Goal: Task Accomplishment & Management: Manage account settings

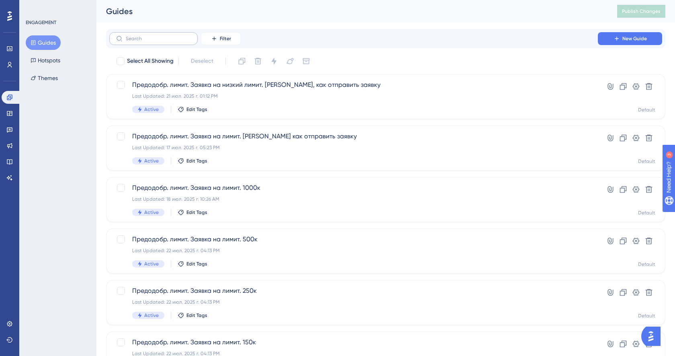
click at [158, 42] on label at bounding box center [153, 38] width 88 height 13
click at [158, 41] on input "text" at bounding box center [158, 39] width 65 height 6
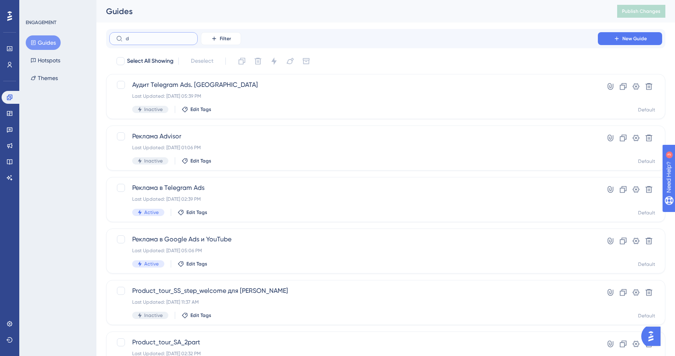
type input "dj"
checkbox input "true"
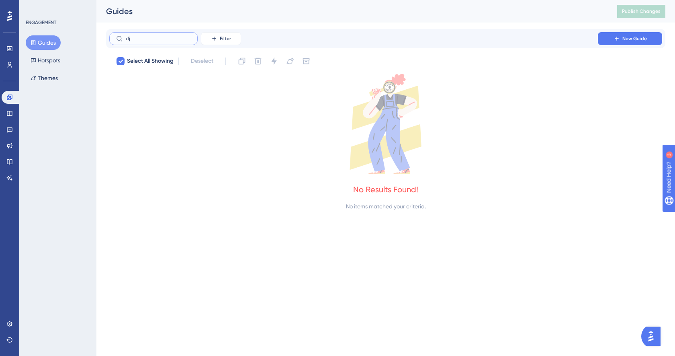
type input "d"
checkbox input "false"
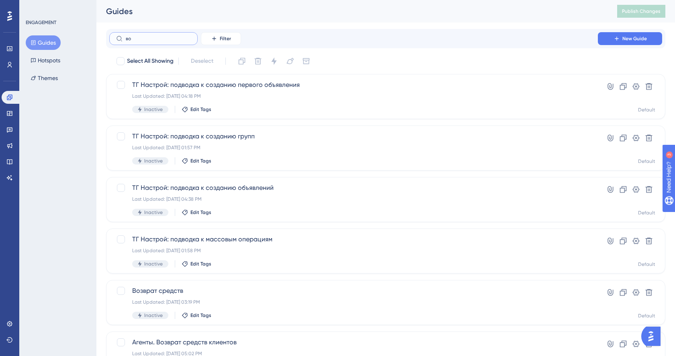
type input "воз"
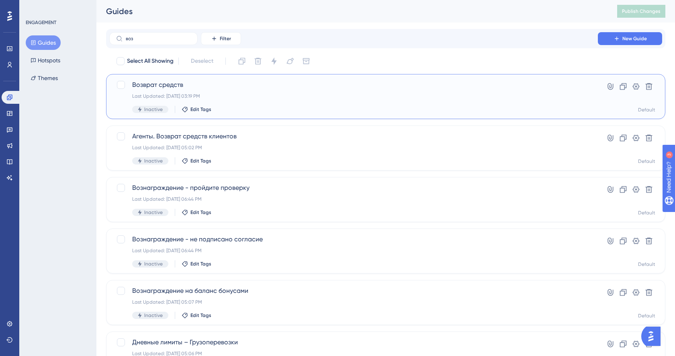
click at [273, 102] on div "Возврат средств Last Updated: 06 июн. 2025 г. 03:19 PM Inactive Edit Tags" at bounding box center [353, 96] width 443 height 33
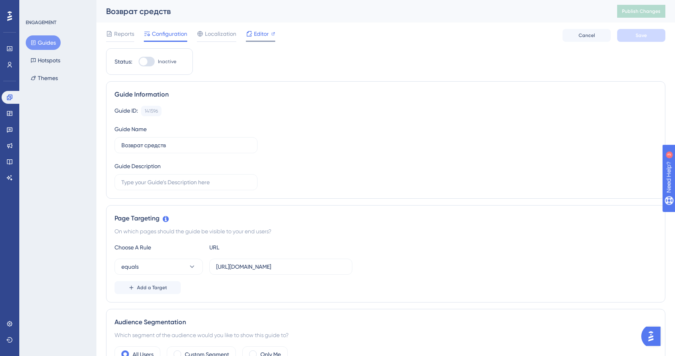
click at [256, 33] on span "Editor" at bounding box center [261, 34] width 15 height 10
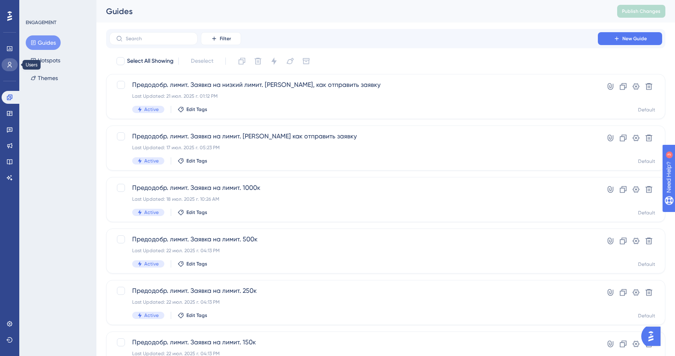
click at [8, 66] on icon at bounding box center [9, 65] width 6 height 6
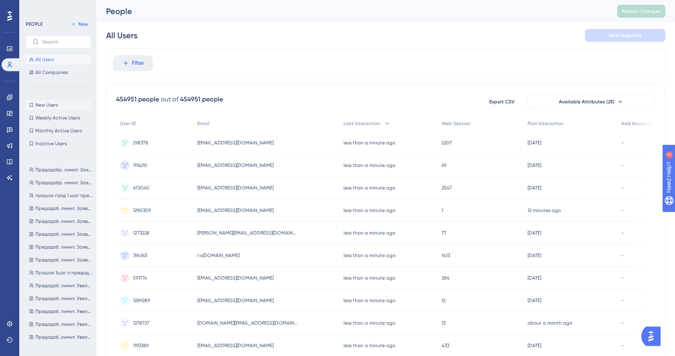
click at [59, 101] on button "New Users New Users" at bounding box center [58, 105] width 65 height 10
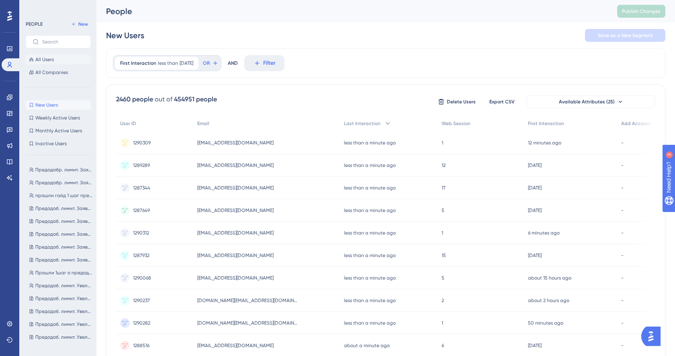
click at [47, 57] on span "All Users" at bounding box center [44, 59] width 18 height 6
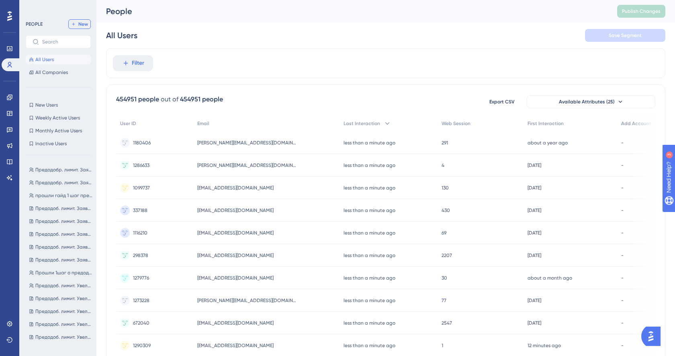
click at [80, 21] on span "New" at bounding box center [83, 24] width 10 height 6
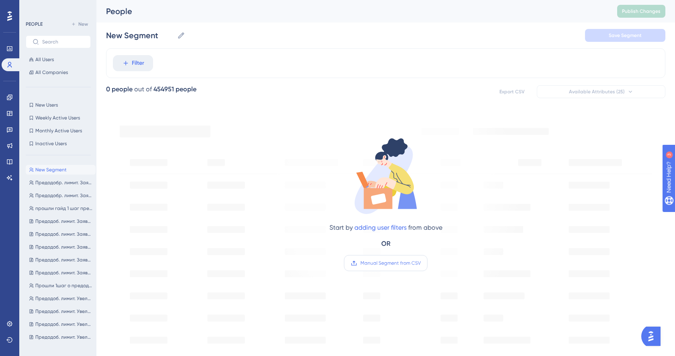
click at [397, 262] on span "Manual Segment from CSV" at bounding box center [391, 263] width 60 height 6
click at [421, 263] on input "Manual Segment from CSV" at bounding box center [421, 263] width 0 height 0
click at [396, 264] on span "Manual Segment from CSV" at bounding box center [391, 263] width 60 height 6
click at [421, 263] on input "Manual Segment from CSV" at bounding box center [421, 263] width 0 height 0
click at [438, 240] on div "Start by adding user filters from above OR Manual Segment from CSV" at bounding box center [386, 203] width 113 height 135
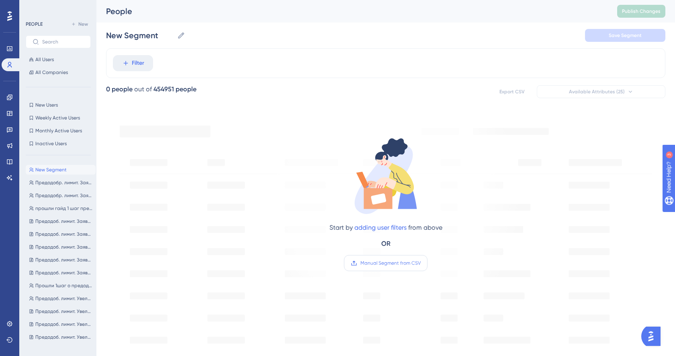
click at [401, 257] on label "Manual Segment from CSV" at bounding box center [386, 263] width 84 height 16
click at [421, 263] on input "Manual Segment from CSV" at bounding box center [421, 263] width 0 height 0
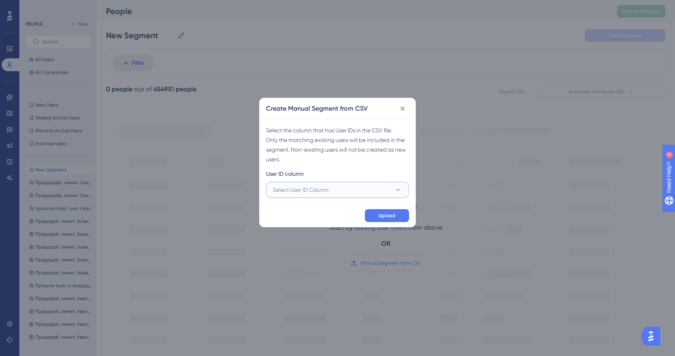
click at [357, 189] on button "Select User ID Column" at bounding box center [337, 190] width 143 height 16
click at [334, 164] on div "Select the column that has User IDs in the CSV file. Only the matching existing…" at bounding box center [338, 161] width 156 height 85
click at [404, 111] on icon at bounding box center [403, 109] width 8 height 8
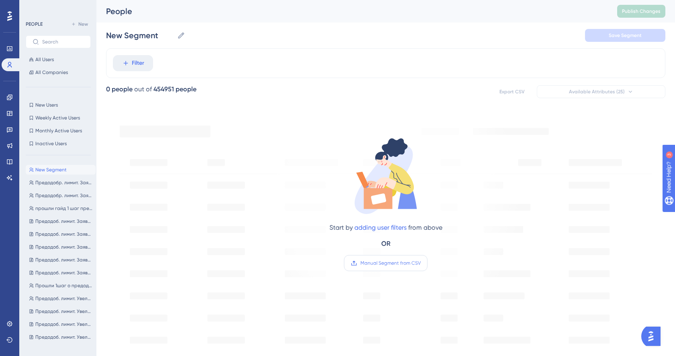
click at [386, 263] on span "Manual Segment from CSV" at bounding box center [391, 263] width 60 height 6
click at [421, 263] on input "Manual Segment from CSV" at bounding box center [421, 263] width 0 height 0
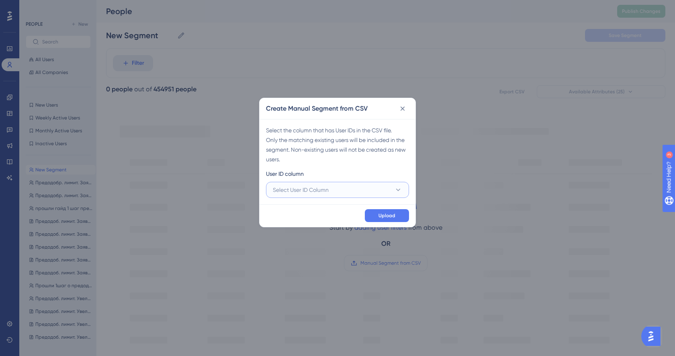
click at [320, 191] on span "Select User ID Column" at bounding box center [301, 190] width 56 height 10
click at [316, 211] on div "A - user_id A - user_id" at bounding box center [338, 214] width 120 height 16
click at [380, 214] on span "Upload" at bounding box center [387, 215] width 17 height 6
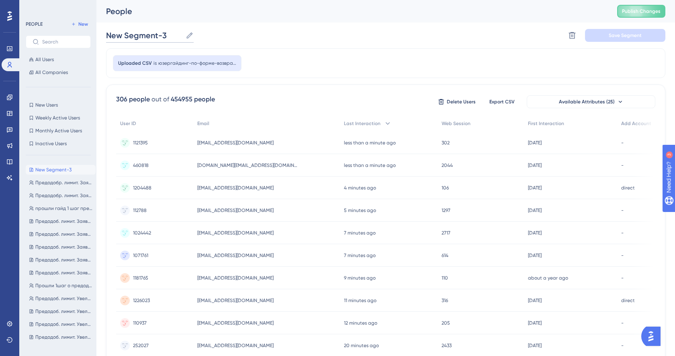
drag, startPoint x: 168, startPoint y: 35, endPoint x: 107, endPoint y: 36, distance: 61.9
click at [107, 36] on input "New Segment-3" at bounding box center [144, 35] width 76 height 11
type input "П"
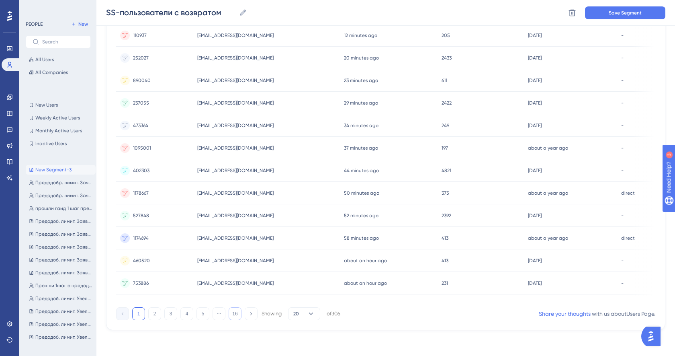
type input "SS-пользователи с возвратом"
click at [234, 316] on button "16" at bounding box center [235, 313] width 13 height 13
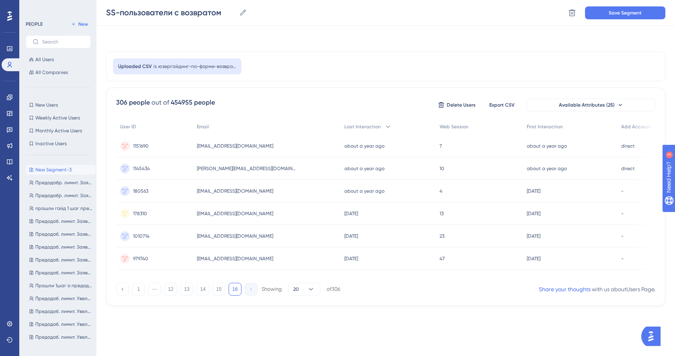
scroll to position [0, 0]
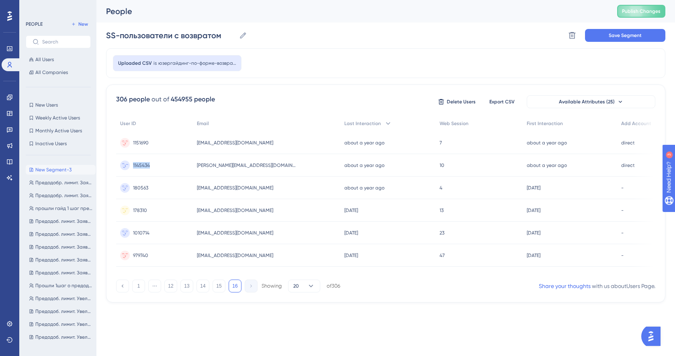
drag, startPoint x: 150, startPoint y: 166, endPoint x: 132, endPoint y: 166, distance: 18.5
click at [132, 166] on div "1145434 1145434" at bounding box center [154, 165] width 77 height 23
copy span "1145434"
click at [145, 176] on div "1145434 1145434" at bounding box center [141, 165] width 17 height 23
click at [604, 37] on button "Save Segment" at bounding box center [625, 35] width 80 height 13
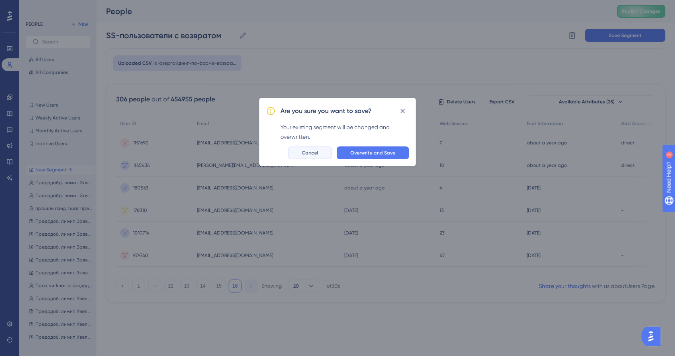
click at [320, 152] on button "Cancel" at bounding box center [310, 152] width 44 height 13
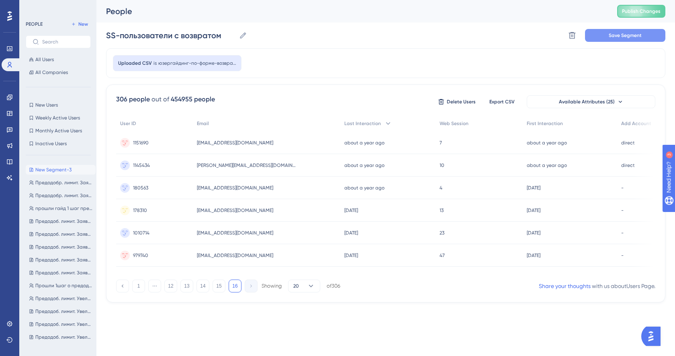
click at [609, 33] on span "Save Segment" at bounding box center [625, 35] width 33 height 6
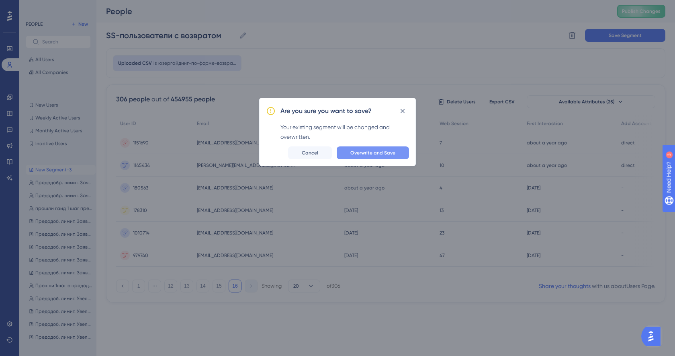
click at [386, 150] on span "Overwrite and Save" at bounding box center [373, 153] width 45 height 6
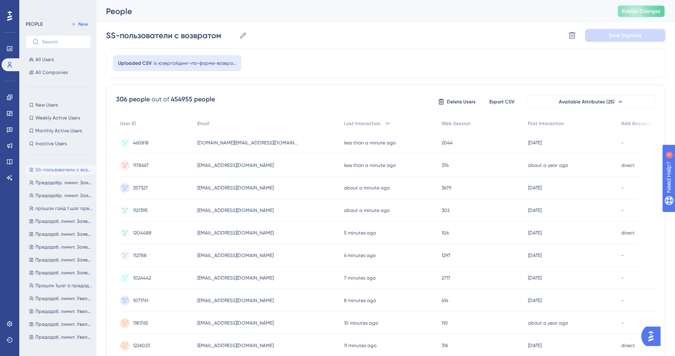
click at [639, 10] on span "Publish Changes" at bounding box center [641, 11] width 39 height 6
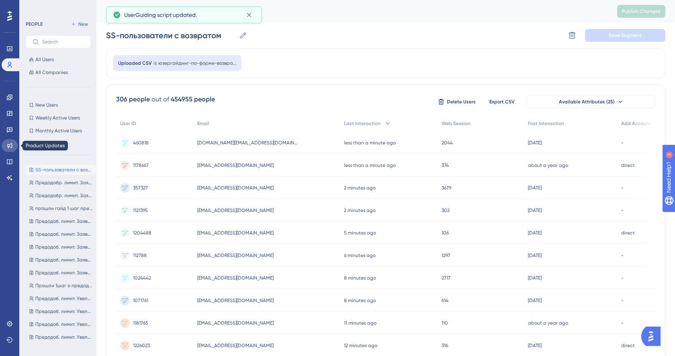
click at [11, 146] on icon at bounding box center [9, 145] width 6 height 6
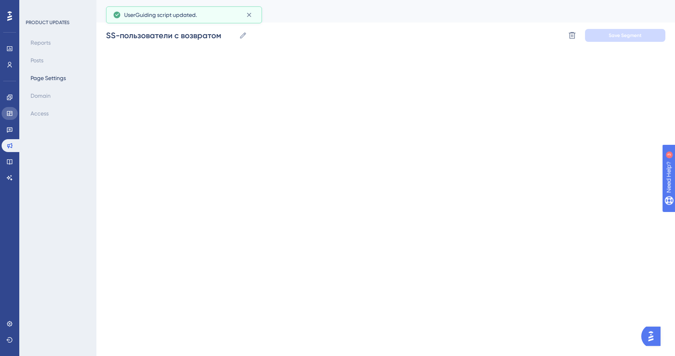
click at [10, 117] on link at bounding box center [10, 113] width 16 height 13
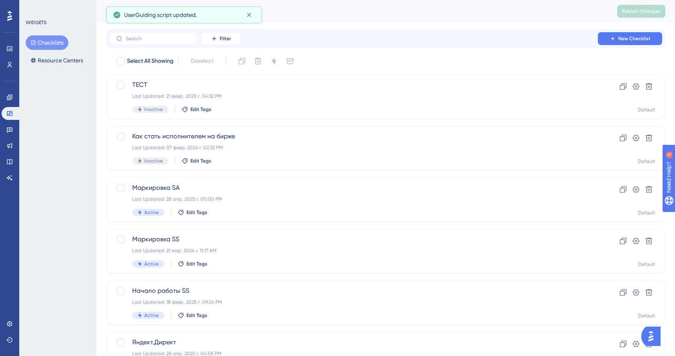
click at [10, 105] on div "Engagement Widgets Feedback Product Updates Knowledge Base AI Assistant" at bounding box center [10, 137] width 16 height 93
click at [10, 99] on icon at bounding box center [9, 96] width 5 height 5
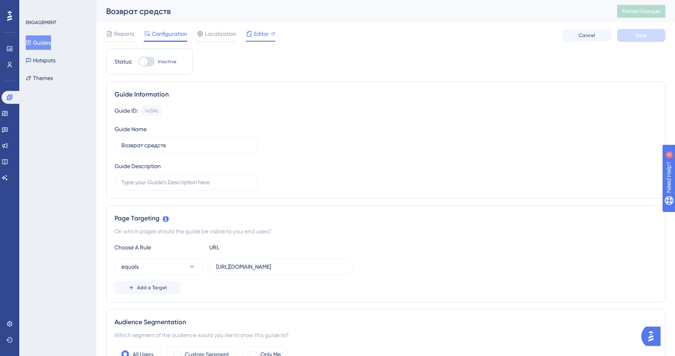
click at [262, 33] on span "Editor" at bounding box center [261, 34] width 15 height 10
click at [264, 35] on span "Editor" at bounding box center [261, 34] width 15 height 10
click at [145, 62] on div at bounding box center [144, 61] width 8 height 8
click at [139, 62] on input "Inactive" at bounding box center [138, 62] width 0 height 0
checkbox input "true"
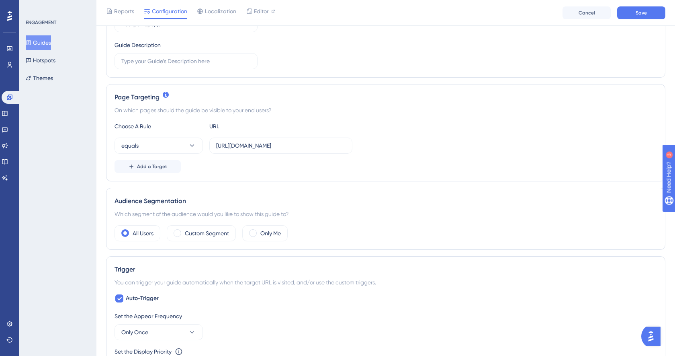
scroll to position [141, 0]
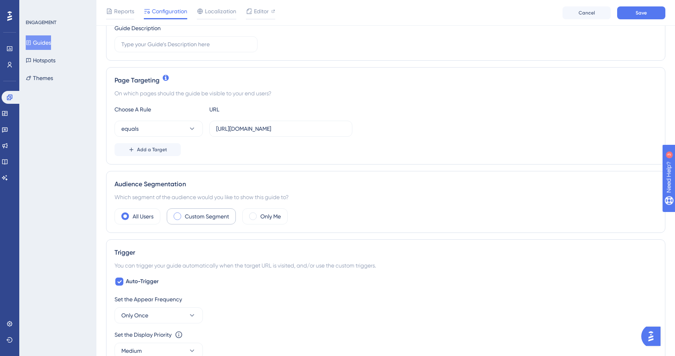
click at [208, 216] on label "Custom Segment" at bounding box center [207, 216] width 44 height 10
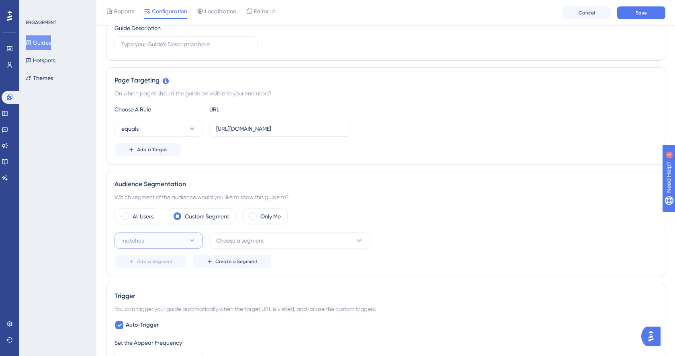
click at [169, 242] on button "matches" at bounding box center [159, 240] width 88 height 16
click at [165, 259] on div "matches matches" at bounding box center [158, 265] width 65 height 16
click at [235, 241] on span "Choose a segment" at bounding box center [240, 241] width 48 height 10
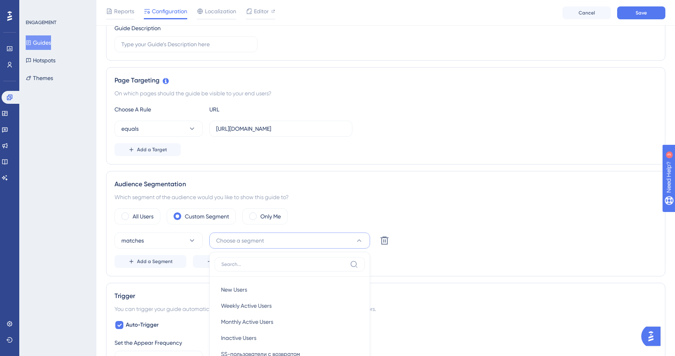
scroll to position [204, 0]
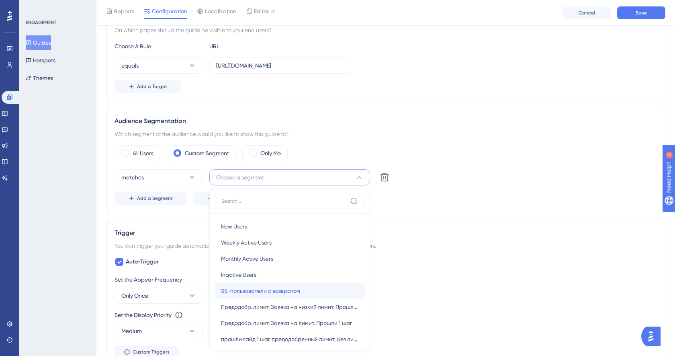
click at [255, 287] on span "SS-пользователи с возвратом" at bounding box center [260, 291] width 79 height 10
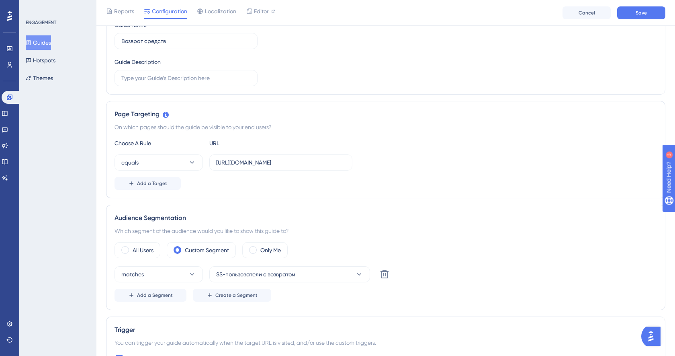
scroll to position [0, 0]
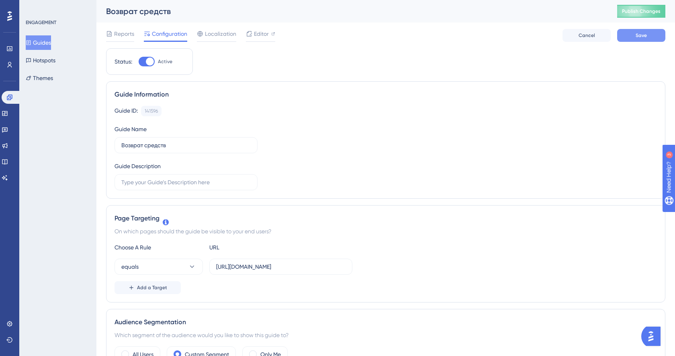
click at [651, 37] on button "Save" at bounding box center [642, 35] width 48 height 13
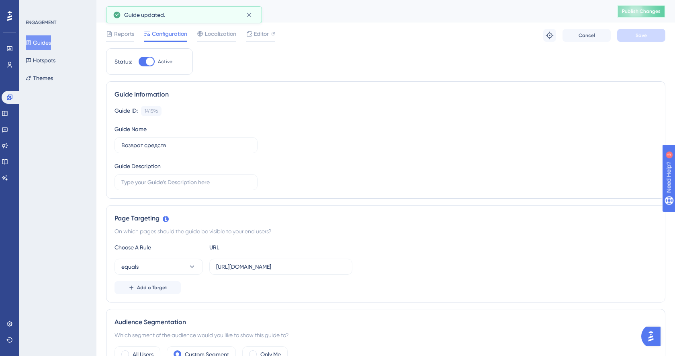
click at [639, 14] on button "Publish Changes" at bounding box center [642, 11] width 48 height 13
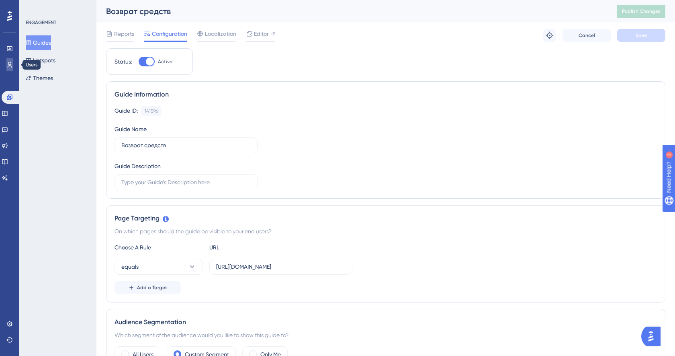
click at [0, 0] on icon at bounding box center [0, 0] width 0 height 0
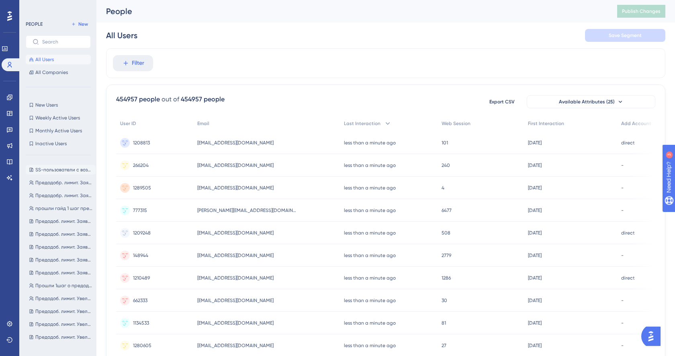
click at [64, 174] on button "SS-пользователи с возвратом SS-пользователи с возвратом" at bounding box center [61, 170] width 70 height 10
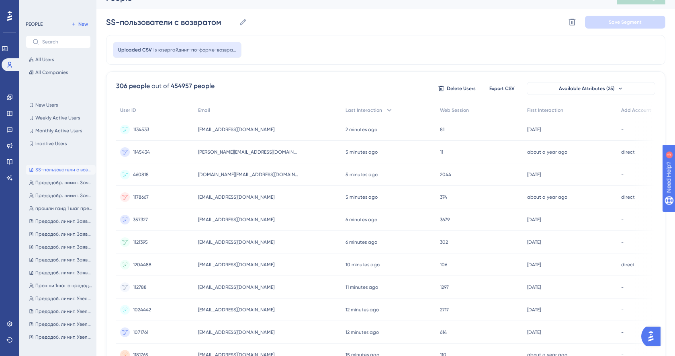
scroll to position [294, 0]
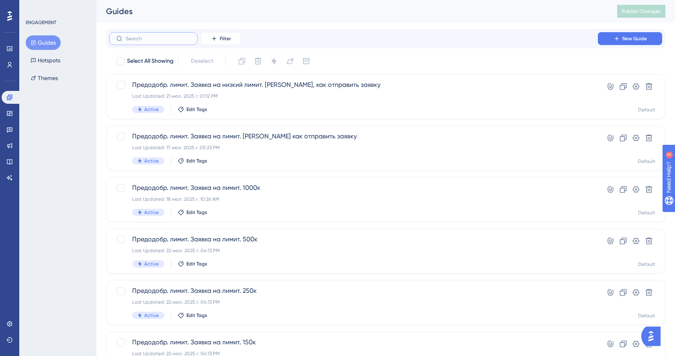
click at [177, 39] on input "text" at bounding box center [158, 39] width 65 height 6
type input "dj"
checkbox input "true"
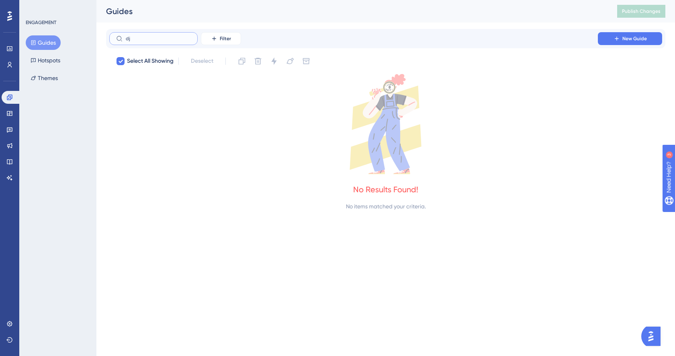
type input "d"
checkbox input "false"
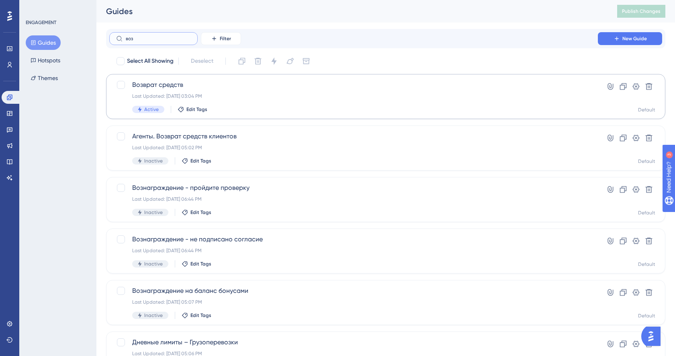
type input "воз"
click at [195, 89] on span "Возврат средств" at bounding box center [353, 85] width 443 height 10
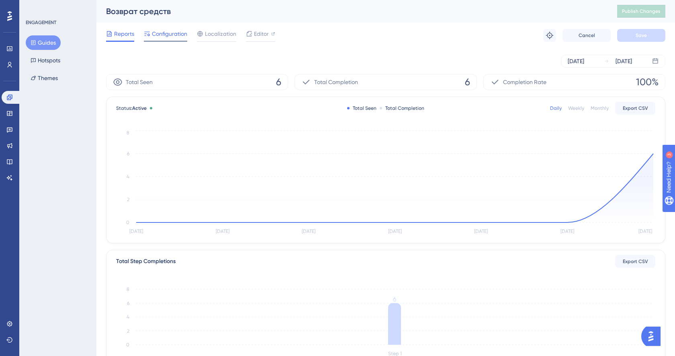
click at [170, 37] on span "Configuration" at bounding box center [169, 34] width 35 height 10
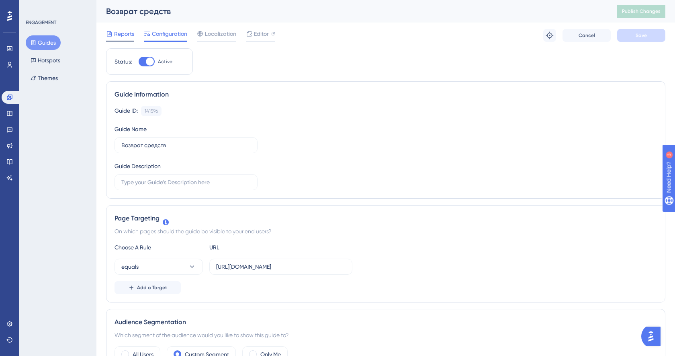
click at [125, 32] on span "Reports" at bounding box center [124, 34] width 20 height 10
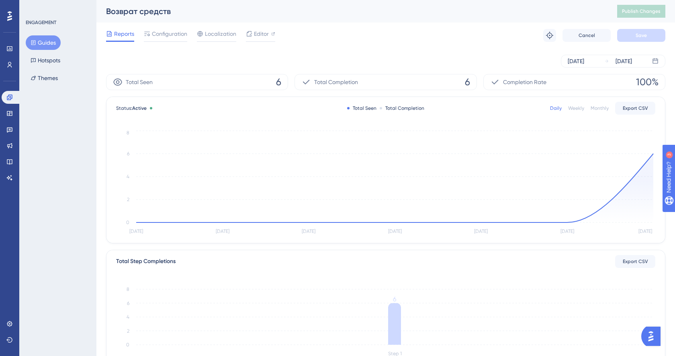
click at [655, 153] on icon "Aug 20 Aug 21 Aug 22 Aug 23 Aug 24 Aug 25 Aug 26 0 2 4 6 8" at bounding box center [386, 183] width 540 height 108
click at [653, 153] on circle at bounding box center [653, 153] width 3 height 3
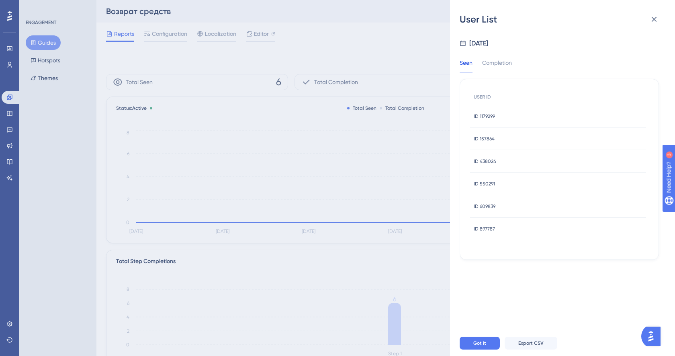
click at [0, 0] on div "User List Aug 26, 2025 Seen Completion USER ID ID 1179299 ID 1179299 ID 157864 …" at bounding box center [0, 0] width 0 height 0
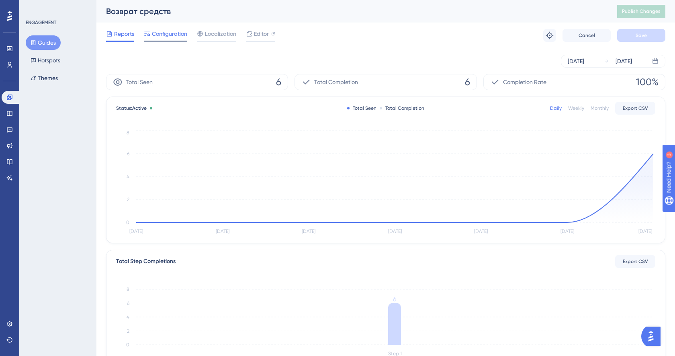
click at [176, 40] on div "Configuration" at bounding box center [165, 35] width 43 height 13
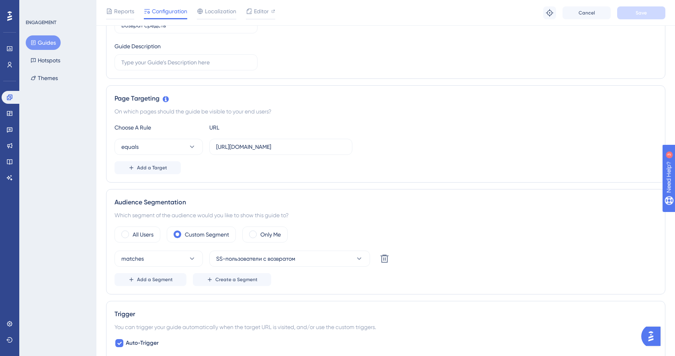
scroll to position [103, 0]
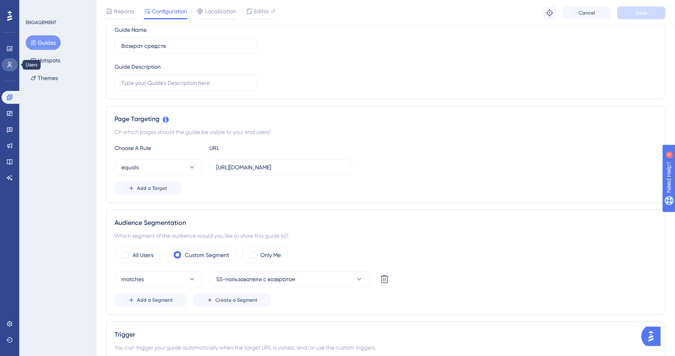
click at [13, 68] on link at bounding box center [10, 64] width 16 height 13
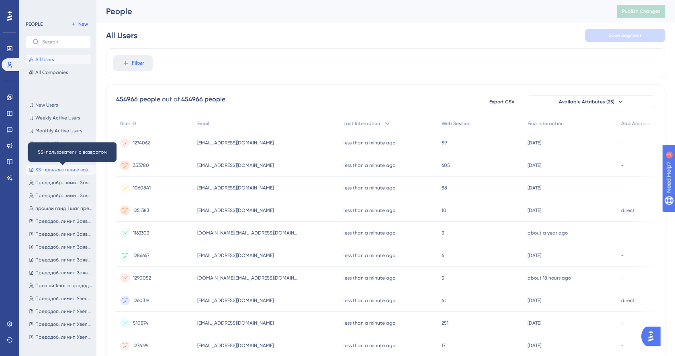
click at [69, 170] on span "SS-пользователи с возвратом" at bounding box center [63, 169] width 57 height 6
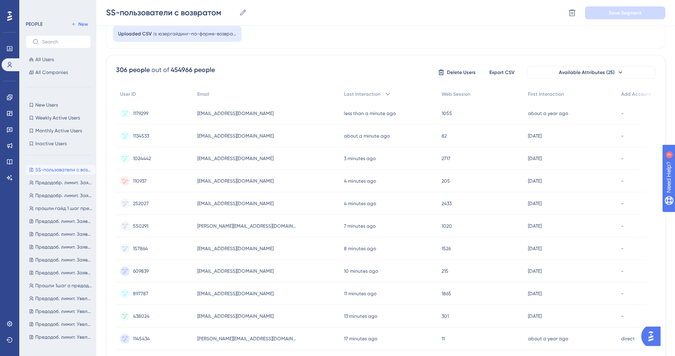
scroll to position [294, 0]
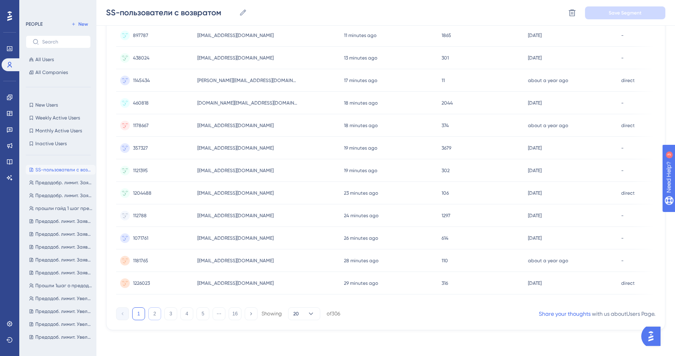
click at [154, 312] on button "2" at bounding box center [154, 313] width 13 height 13
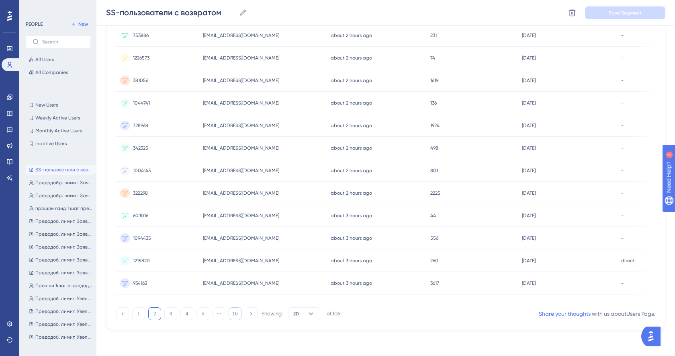
click at [234, 315] on button "16" at bounding box center [235, 313] width 13 height 13
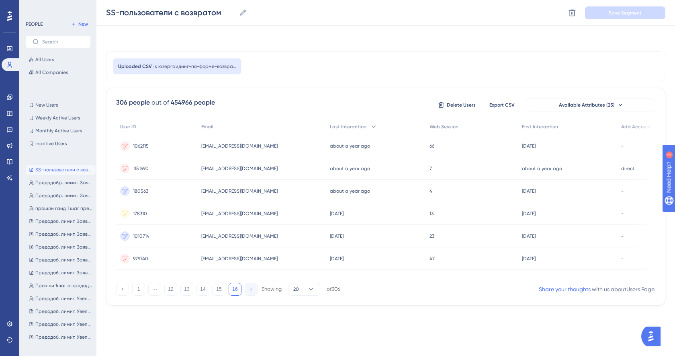
scroll to position [0, 0]
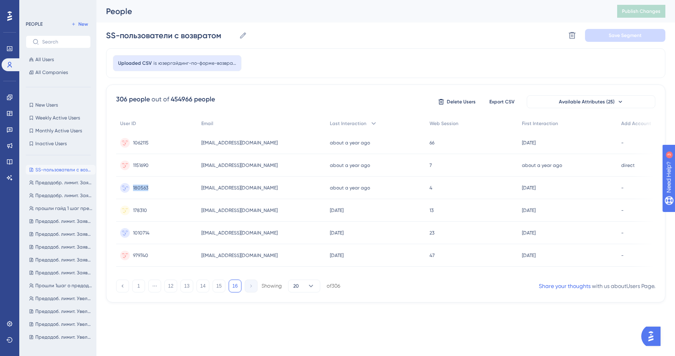
drag, startPoint x: 150, startPoint y: 187, endPoint x: 134, endPoint y: 189, distance: 15.9
click at [134, 189] on div "180563 180563" at bounding box center [156, 188] width 81 height 23
copy span "180563"
click at [213, 194] on div "Uris_2017@mail.ru Uris_2017@mail.ru" at bounding box center [261, 188] width 128 height 23
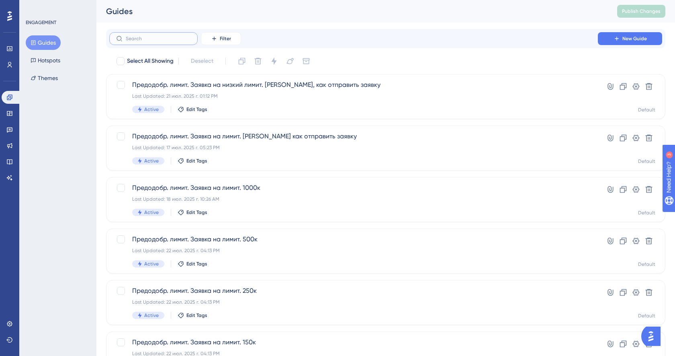
click at [131, 36] on input "text" at bounding box center [158, 39] width 65 height 6
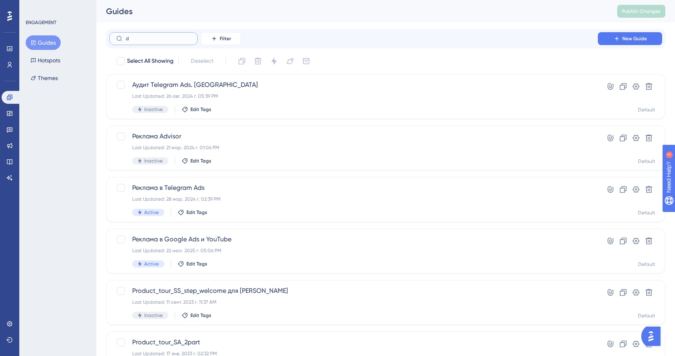
type input "dj"
checkbox input "true"
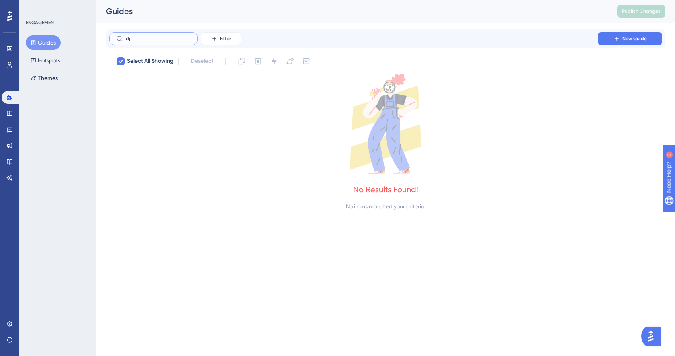
type input "d"
checkbox input "false"
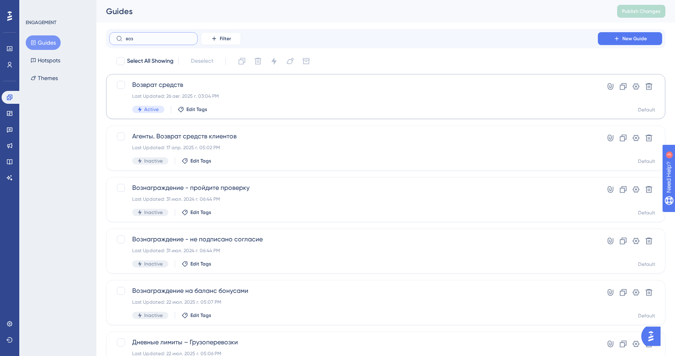
type input "воз"
click at [229, 91] on div "Возврат средств Last Updated: 26 авг. 2025 г. 03:04 PM Active Edit Tags" at bounding box center [353, 96] width 443 height 33
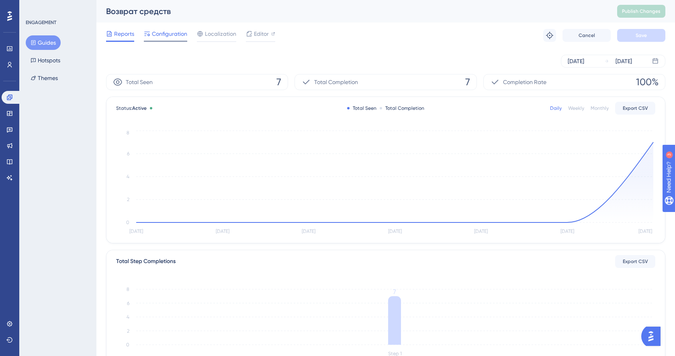
click at [175, 38] on div "Configuration" at bounding box center [165, 35] width 43 height 13
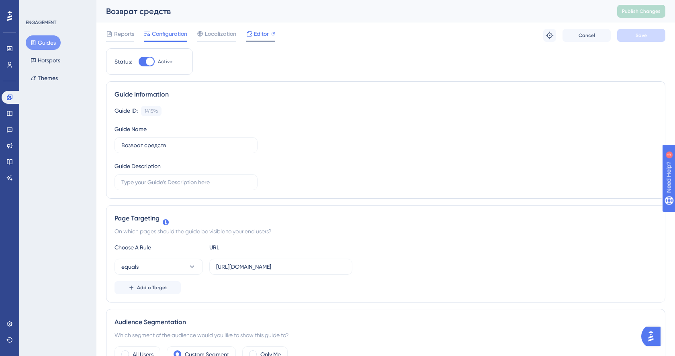
click at [259, 31] on span "Editor" at bounding box center [261, 34] width 15 height 10
click at [131, 34] on span "Reports" at bounding box center [124, 34] width 20 height 10
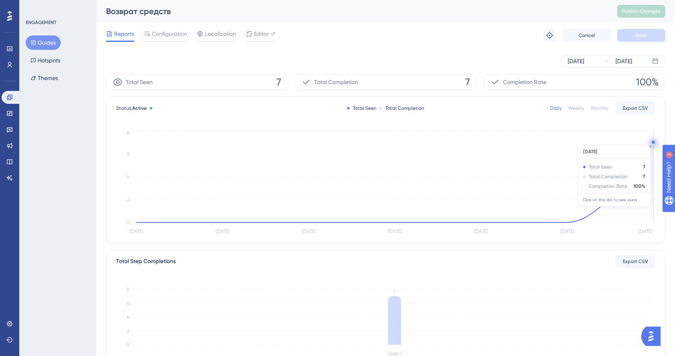
click at [653, 141] on circle at bounding box center [653, 142] width 3 height 3
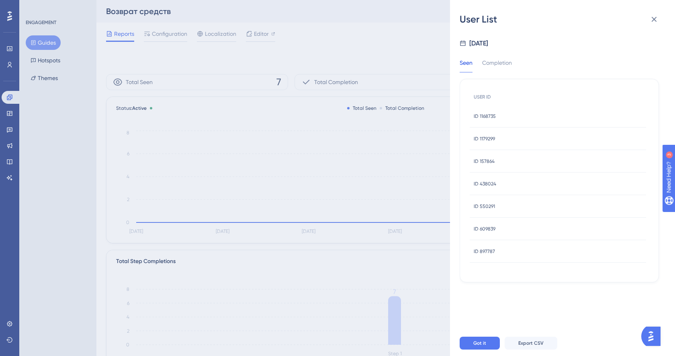
click at [10, 118] on div "User List Aug 26, 2025 Seen Completion USER ID ID 1168735 ID 1168735 ID 1179299…" at bounding box center [337, 178] width 675 height 356
